Goal: Task Accomplishment & Management: Manage account settings

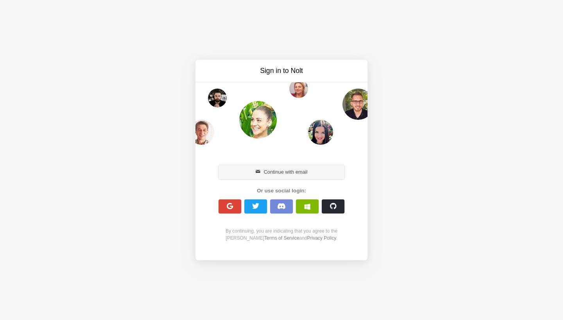
click at [283, 169] on button "Continue with email" at bounding box center [281, 172] width 126 height 14
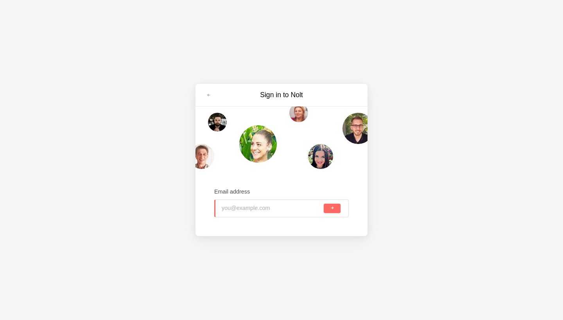
type input "[EMAIL_ADDRESS][DOMAIN_NAME]"
click at [332, 208] on span "submit" at bounding box center [332, 208] width 4 height 4
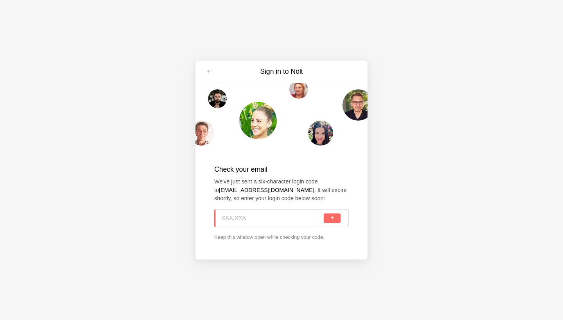
click at [239, 218] on input at bounding box center [272, 218] width 100 height 17
paste input "4PH-0EH"
type input "4PH-0EH"
click at [329, 214] on button "submit" at bounding box center [331, 218] width 17 height 9
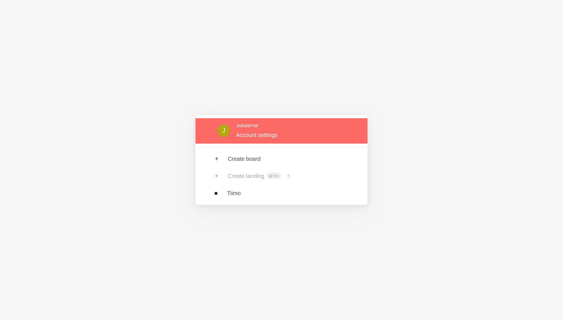
click at [268, 133] on link at bounding box center [281, 130] width 172 height 25
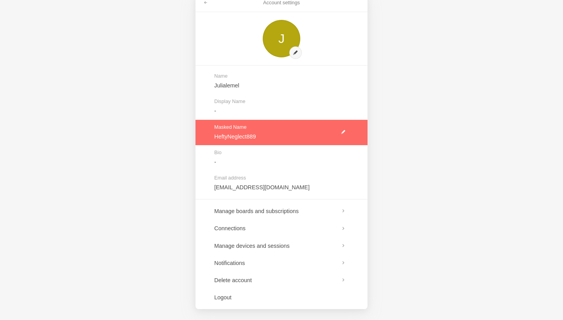
scroll to position [19, 0]
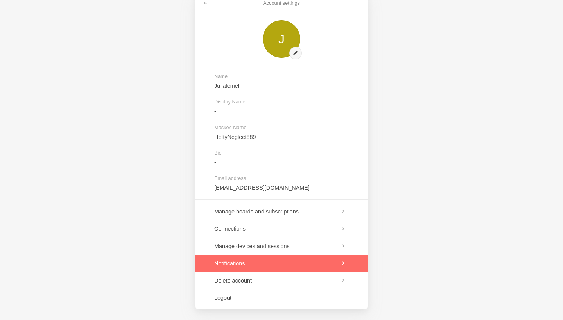
click at [255, 258] on link at bounding box center [281, 263] width 172 height 17
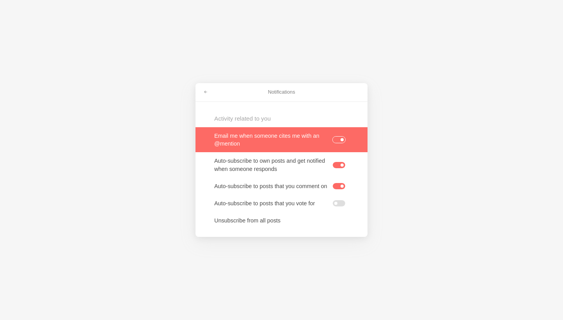
click at [338, 137] on label at bounding box center [338, 140] width 13 height 6
click at [0, 0] on input "checkbox" at bounding box center [0, 0] width 0 height 0
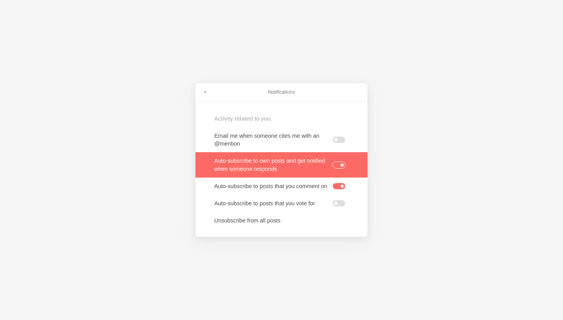
click at [336, 162] on label at bounding box center [338, 165] width 13 height 6
click at [0, 0] on input "checkbox" at bounding box center [0, 0] width 0 height 0
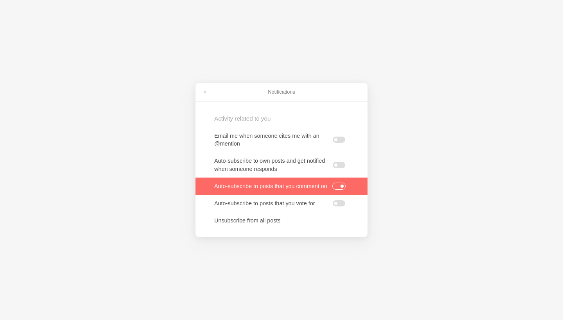
click at [336, 187] on label at bounding box center [338, 186] width 13 height 6
click at [0, 0] on input "checkbox" at bounding box center [0, 0] width 0 height 0
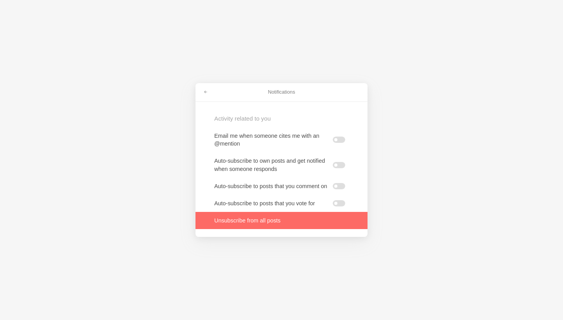
click at [250, 225] on link at bounding box center [281, 220] width 172 height 17
